Goal: Navigation & Orientation: Find specific page/section

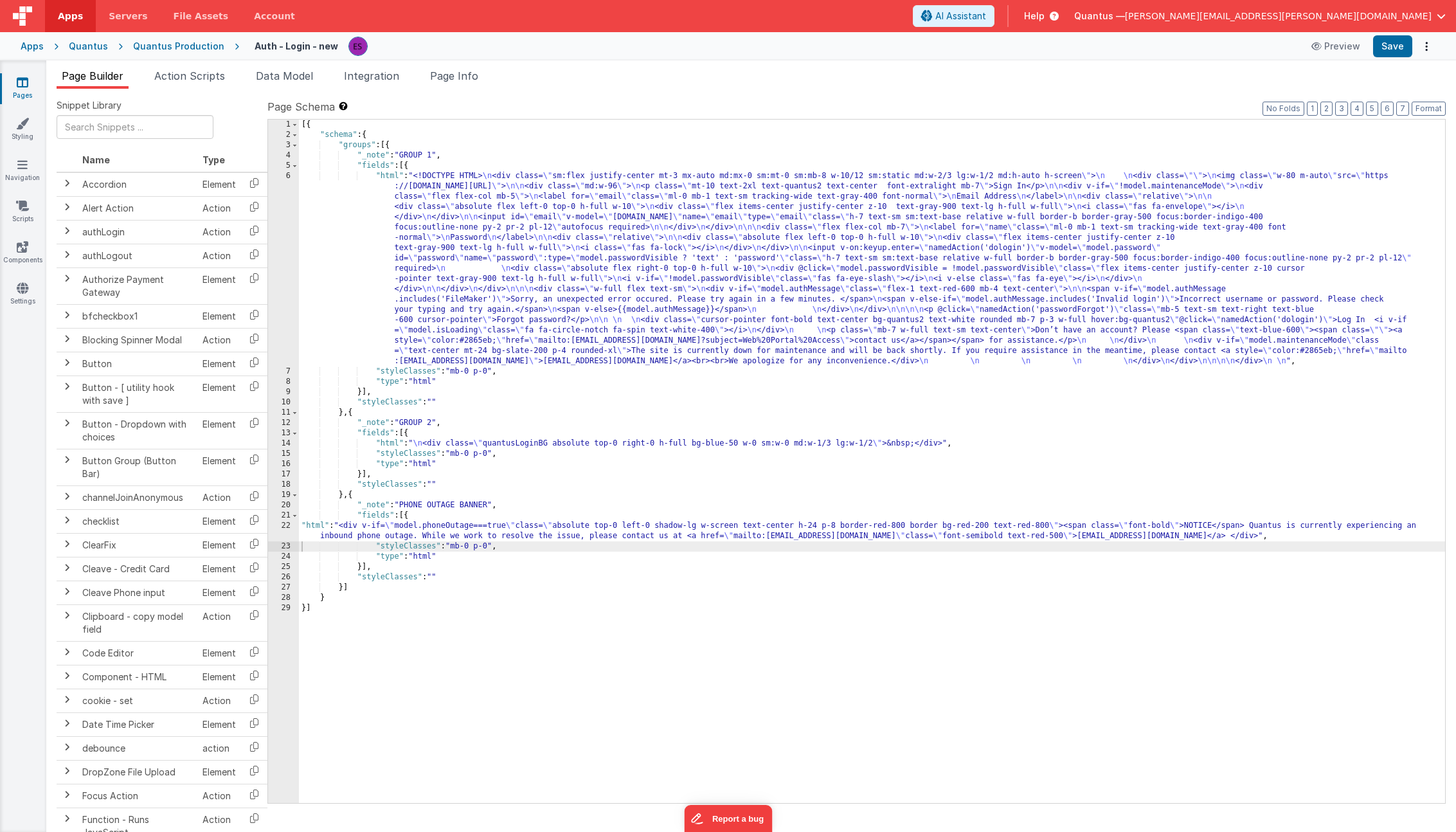
click at [658, 227] on div "[{ "schema" : { "groups" : [{ "_note" : "GROUP 1" , "fields" : [{ "html" : "<!D…" at bounding box center [872, 472] width 1146 height 704
click at [435, 554] on div "[{ "schema" : { "groups" : [{ "_note" : "GROUP 1" , "fields" : [{ "html" : "<!D…" at bounding box center [872, 472] width 1146 height 704
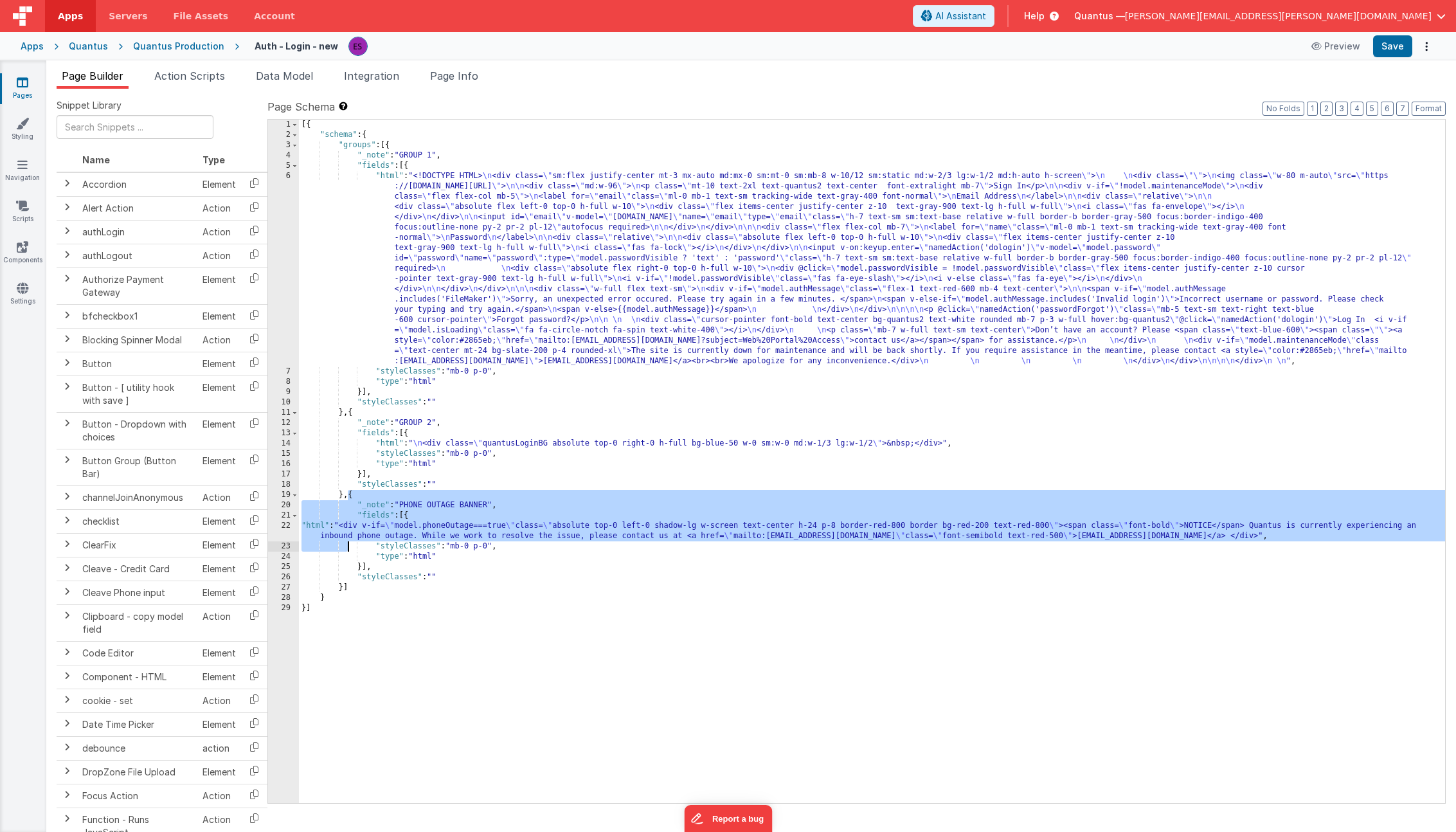
drag, startPoint x: 348, startPoint y: 497, endPoint x: 346, endPoint y: 546, distance: 49.0
click at [346, 546] on div "[{ "schema" : { "groups" : [{ "_note" : "GROUP 1" , "fields" : [{ "html" : "<!D…" at bounding box center [872, 472] width 1146 height 704
click at [355, 491] on div "[{ "schema" : { "groups" : [{ "_note" : "GROUP 1" , "fields" : [{ "html" : "<!D…" at bounding box center [872, 472] width 1146 height 704
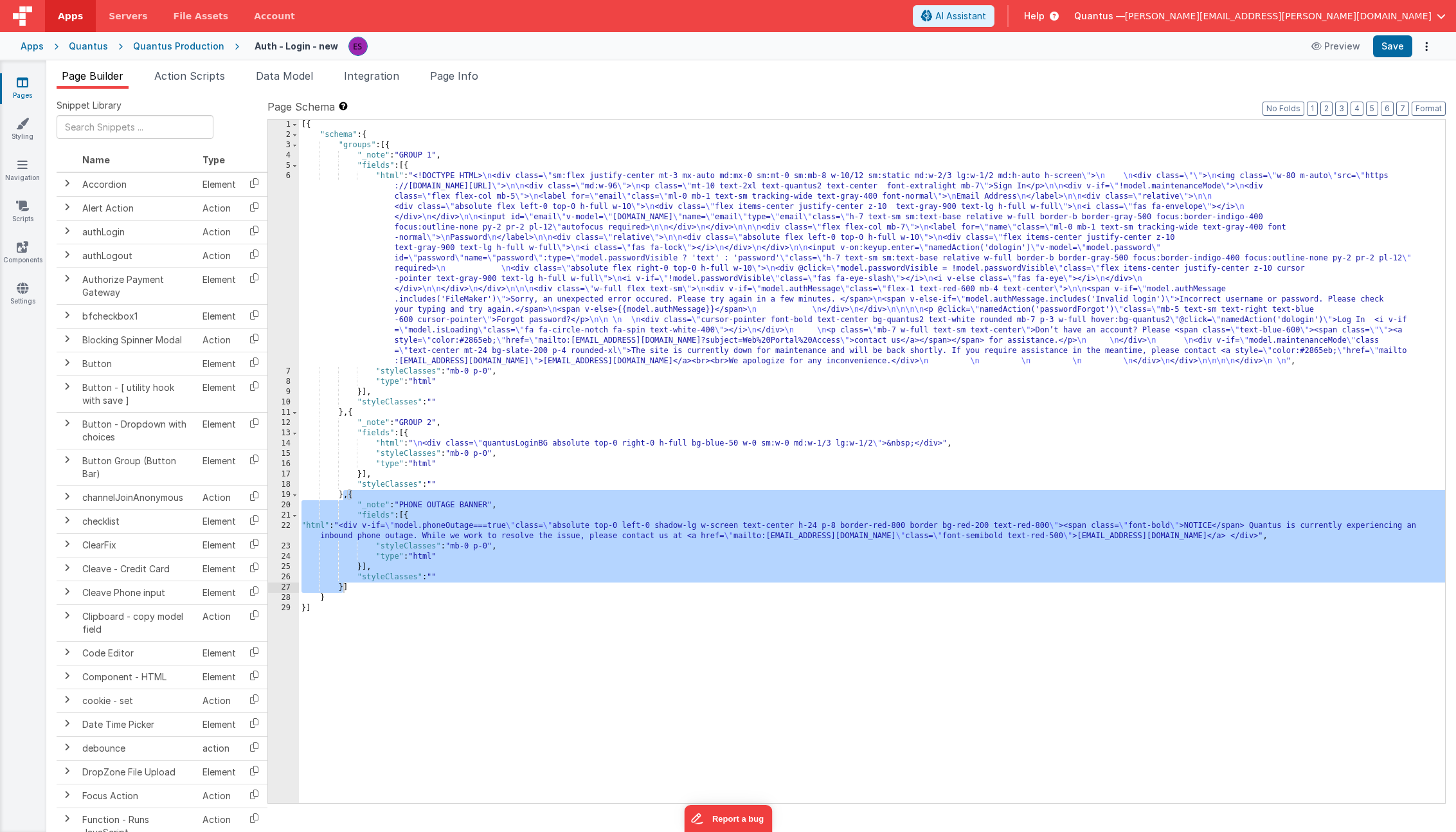
click at [87, 48] on div "Quantus" at bounding box center [88, 47] width 39 height 13
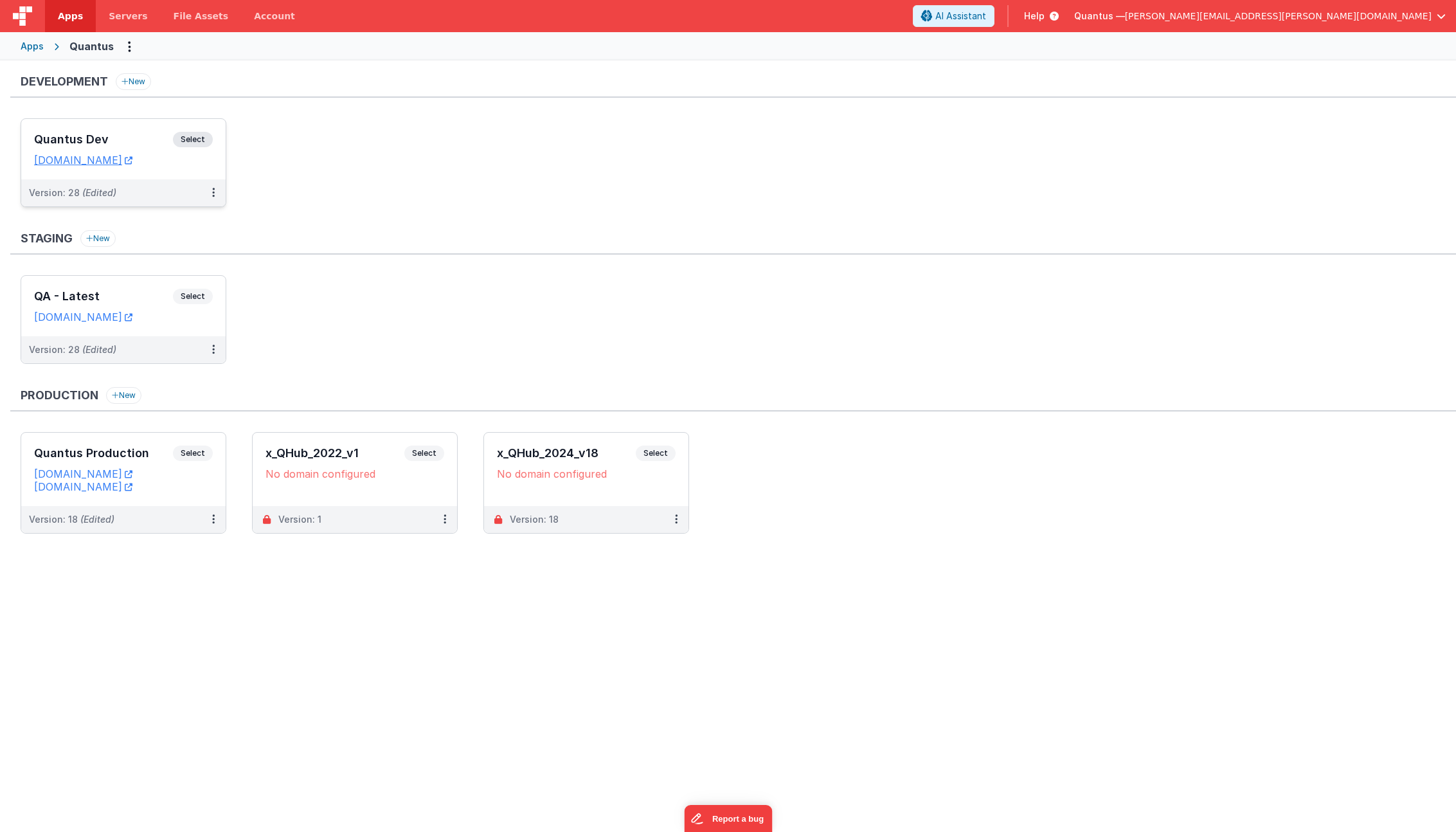
click at [99, 141] on h3 "Quantus Dev" at bounding box center [103, 140] width 139 height 13
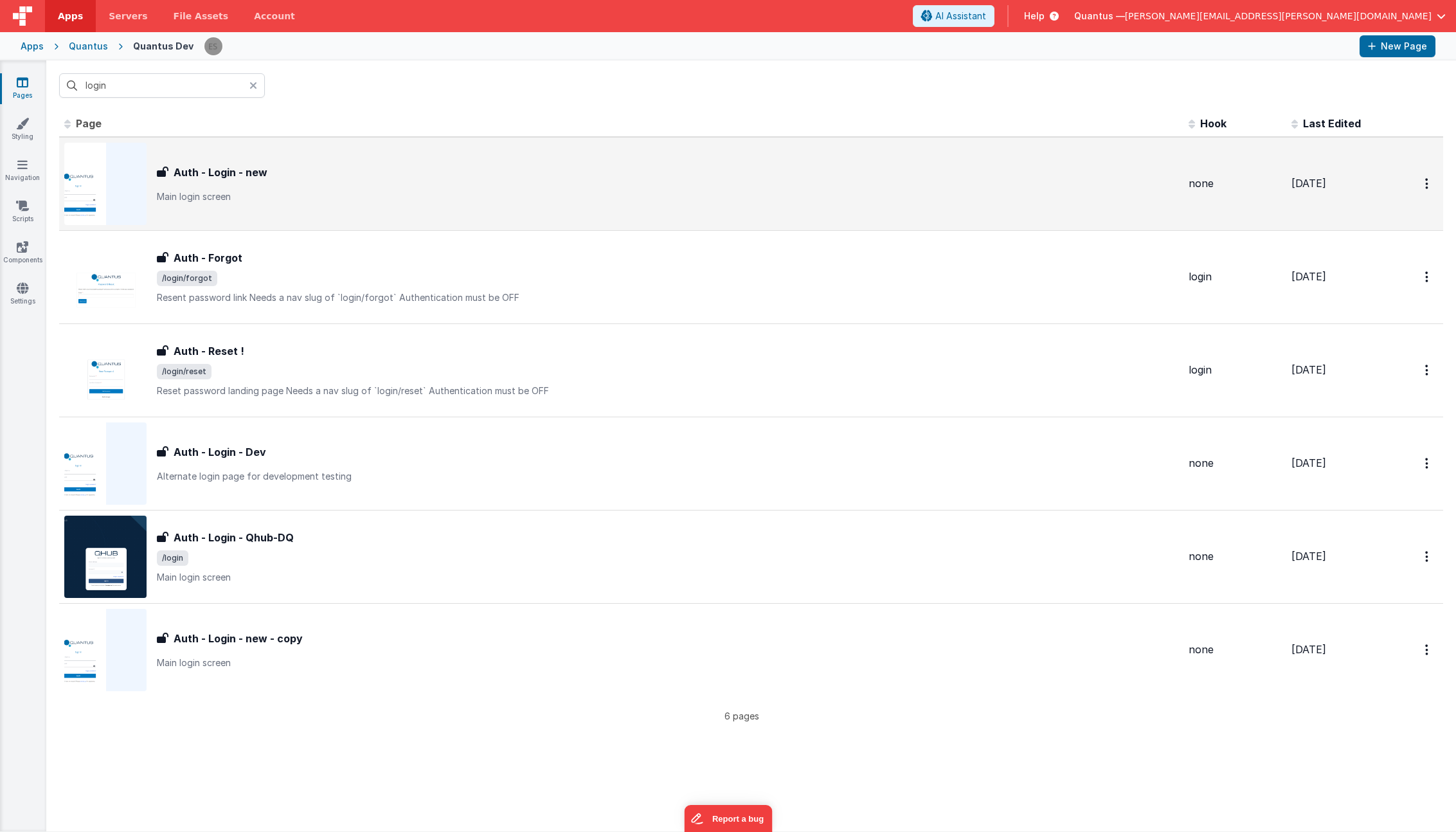
click at [318, 199] on p "Main login screen" at bounding box center [668, 197] width 1022 height 13
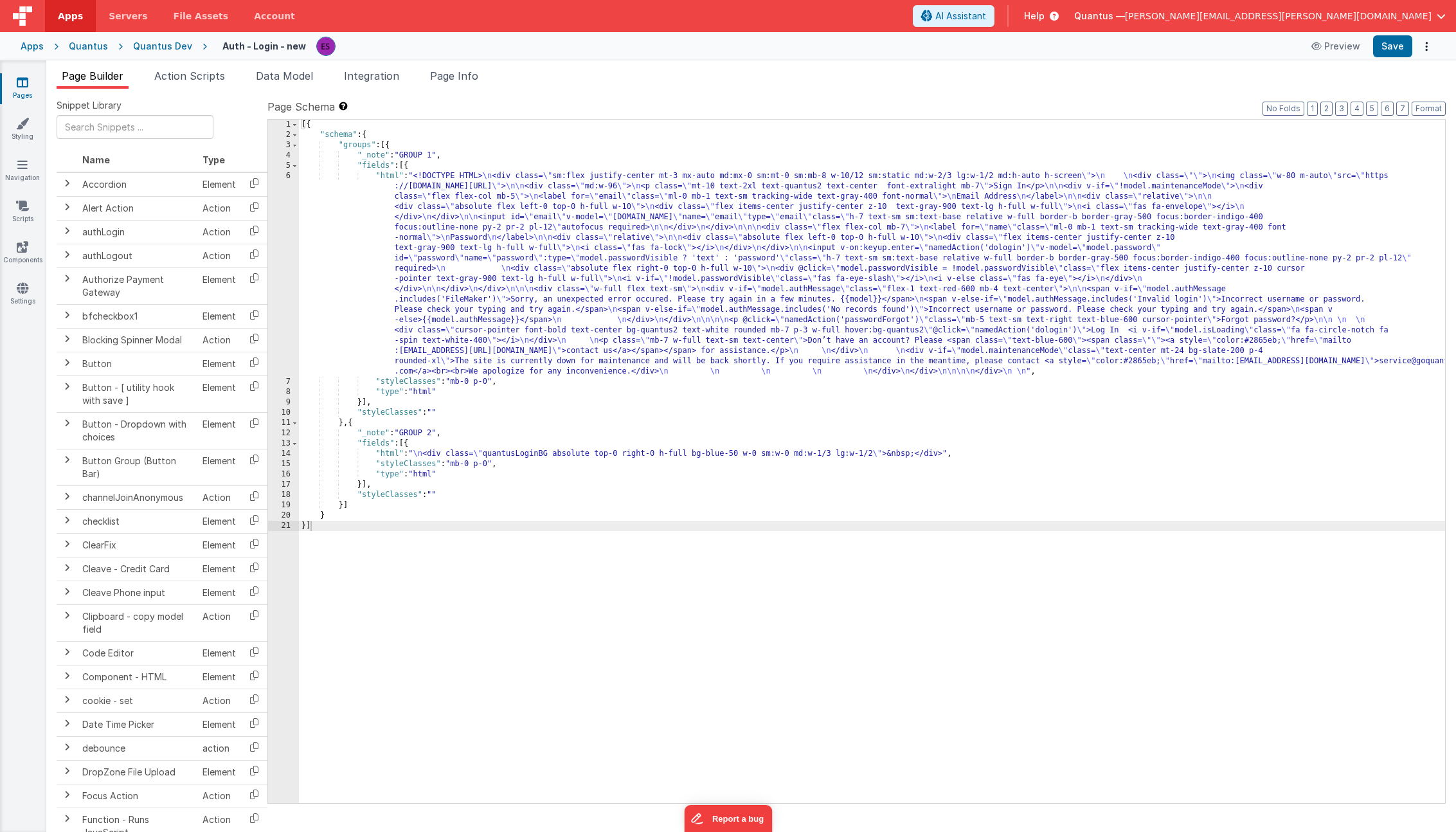
click at [176, 47] on div "Quantus Dev" at bounding box center [163, 47] width 59 height 13
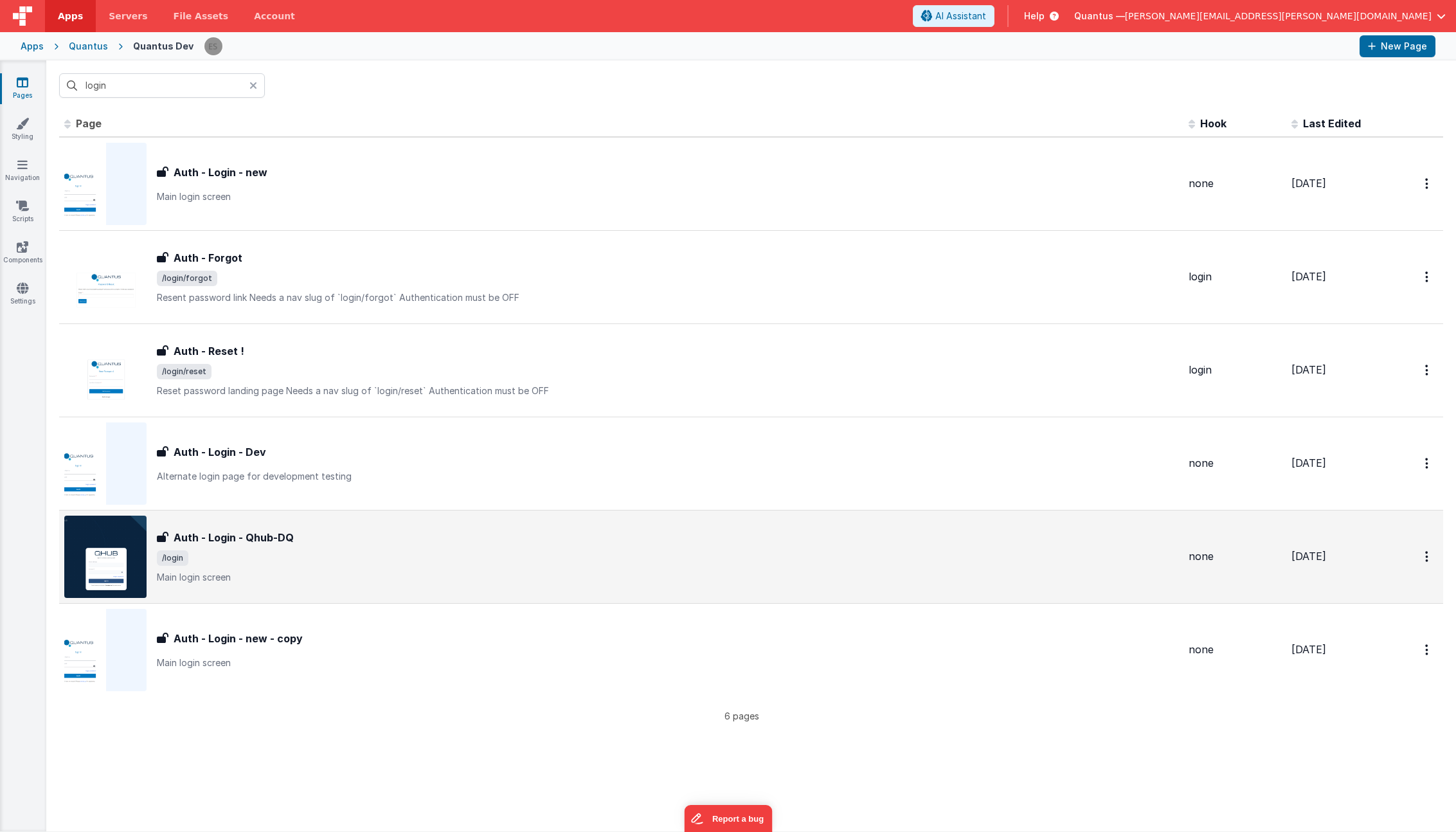
click at [401, 535] on div "Auth - Login - Qhub-DQ" at bounding box center [668, 538] width 1022 height 16
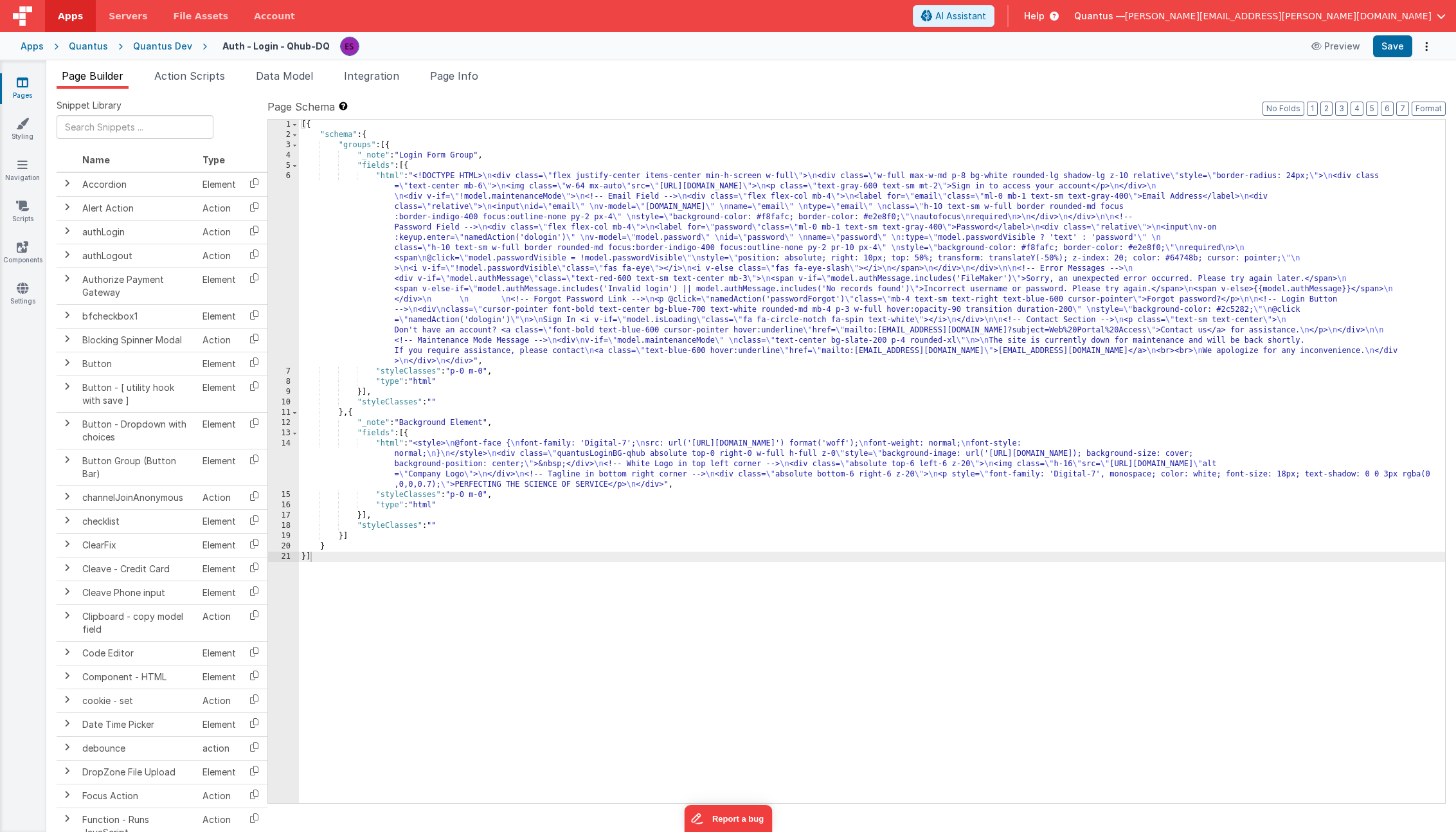
click at [450, 452] on div "[{ "schema" : { "groups" : [{ "_note" : "Login Form Group" , "fields" : [{ "htm…" at bounding box center [872, 472] width 1146 height 704
click at [363, 414] on div "[{ "schema" : { "groups" : [{ "_note" : "Login Form Group" , "fields" : [{ "htm…" at bounding box center [872, 472] width 1146 height 704
click at [345, 538] on div "[{ "schema" : { "groups" : [{ "_note" : "Login Form Group" , "fields" : [{ "htm…" at bounding box center [872, 472] width 1146 height 704
